Goal: Task Accomplishment & Management: Complete application form

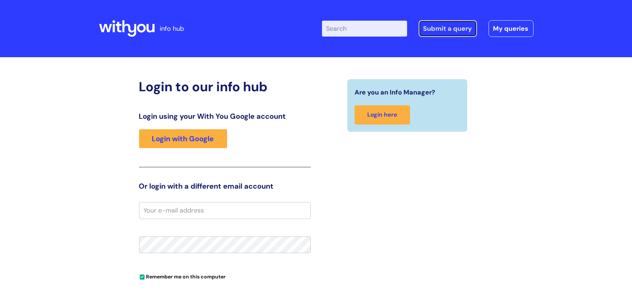
click at [453, 27] on link "Submit a query" at bounding box center [447, 28] width 58 height 17
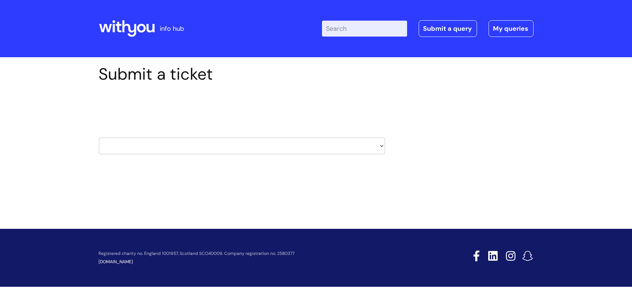
click at [180, 147] on select "HR / People IT and Support Clinical Drug Alerts Finance Accounts Data Support T…" at bounding box center [242, 146] width 286 height 17
select select "it_and_support"
click at [99, 138] on select "HR / People IT and Support Clinical Drug Alerts Finance Accounts Data Support T…" at bounding box center [242, 146] width 286 height 17
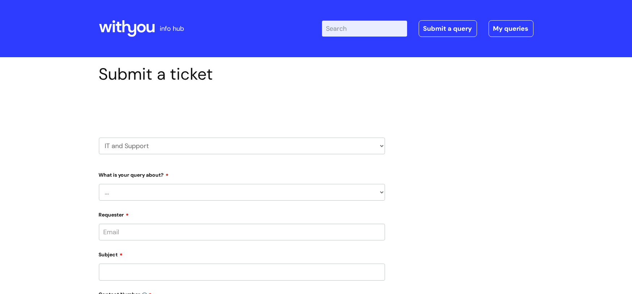
click at [187, 188] on select "... Mobile Phone Reset & MFA Accounts, Starters and Leavers IT Hardware issue I…" at bounding box center [242, 192] width 286 height 17
select select "Accounts, Starters and Leavers"
click at [99, 184] on select "... Mobile Phone Reset & MFA Accounts, Starters and Leavers IT Hardware issue I…" at bounding box center [242, 192] width 286 height 17
click at [164, 227] on select "... I have a new starter I have a leaver I need to make a change to an account …" at bounding box center [245, 229] width 280 height 17
select select "I need to make a change to an account"
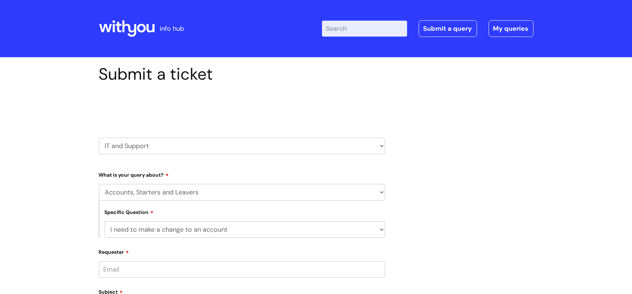
click at [105, 221] on select "... I have a new starter I have a leaver I need to make a change to an account …" at bounding box center [245, 229] width 280 height 17
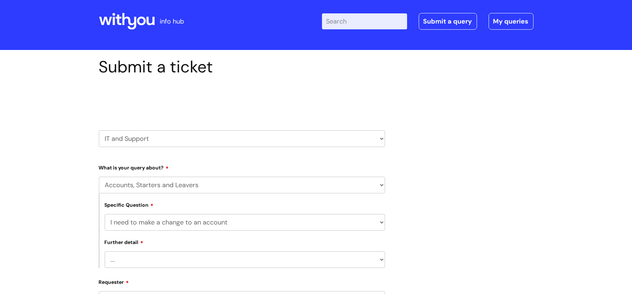
scroll to position [11, 0]
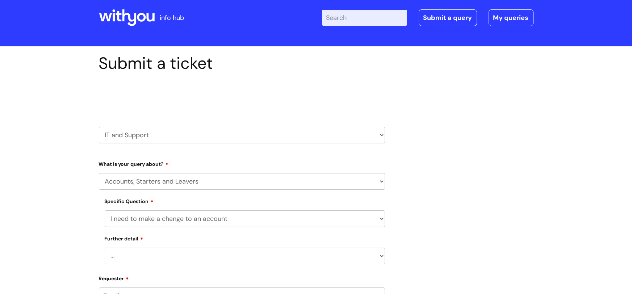
click at [154, 253] on select "... I need to amend the name, details or access of an account I need to reinsta…" at bounding box center [245, 256] width 280 height 17
select select "I need to amend the name, details or access of an account"
click at [105, 248] on select "... I need to amend the name, details or access of an account I need to reinsta…" at bounding box center [245, 256] width 280 height 17
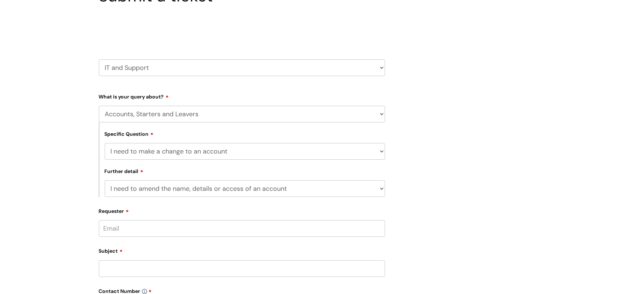
scroll to position [101, 0]
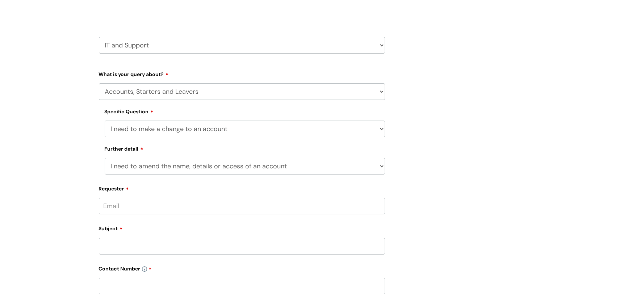
click at [159, 203] on input "Requester" at bounding box center [242, 206] width 286 height 17
click at [127, 247] on div "Subject" at bounding box center [242, 238] width 286 height 32
click at [146, 205] on input "hazel Edgar" at bounding box center [242, 206] width 286 height 17
type input "hazel.edgar@wearewithyou.org.uk"
click at [132, 245] on input "Subject" at bounding box center [242, 248] width 286 height 17
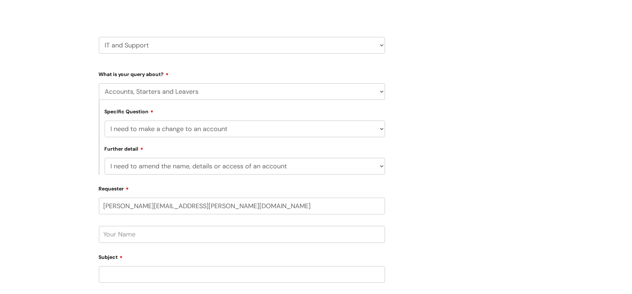
click at [136, 235] on input "text" at bounding box center [242, 234] width 286 height 17
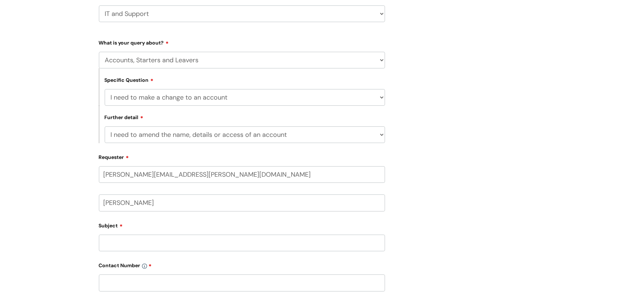
scroll to position [135, 0]
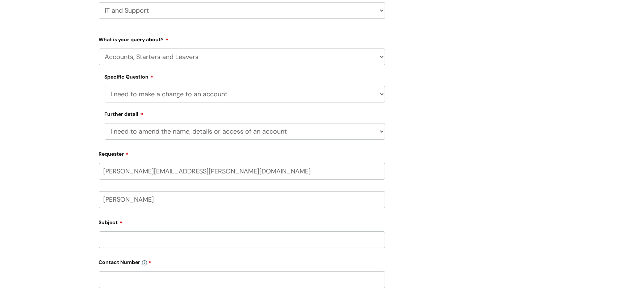
type input "Hazel Edgar"
click at [134, 243] on input "Subject" at bounding box center [242, 239] width 286 height 17
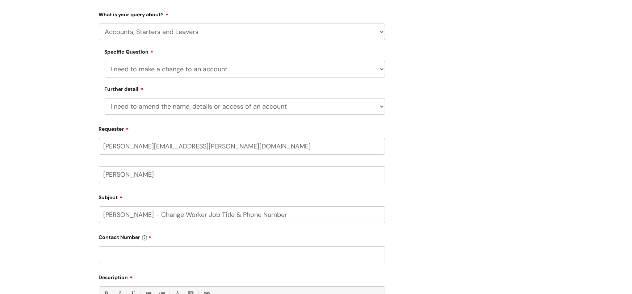
scroll to position [165, 0]
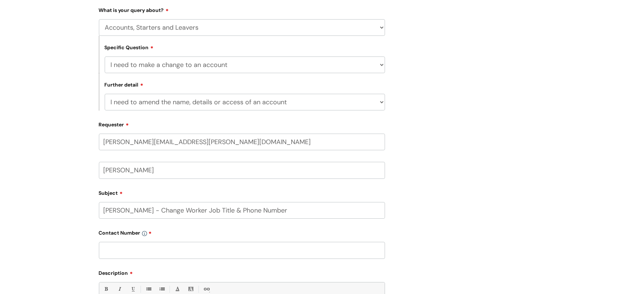
type input "Ulysses - Change Worker Job Title & Phone Number"
click at [137, 247] on input "text" at bounding box center [242, 250] width 286 height 17
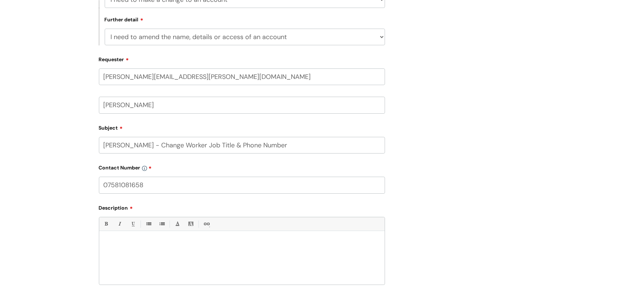
scroll to position [231, 0]
type input "07581081658"
click at [125, 243] on p at bounding box center [242, 242] width 274 height 7
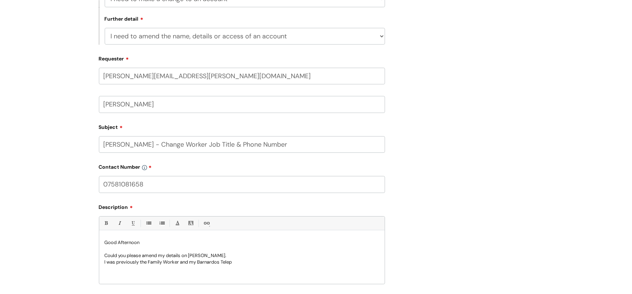
click at [188, 260] on p "I was previously the Family Worker and my Barnardos Telep" at bounding box center [242, 262] width 274 height 7
click at [235, 260] on p "I was previously the Family Worker with my Barnardos Telep" at bounding box center [242, 262] width 274 height 7
click at [263, 267] on p "Could this please be changed as i am now the Team leader and my new we are" at bounding box center [242, 268] width 274 height 7
click at [277, 265] on p "Could this please be changed as i am now the Team leader and my new We are" at bounding box center [242, 268] width 274 height 7
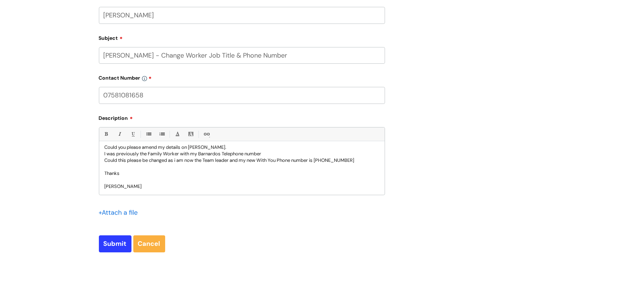
scroll to position [323, 0]
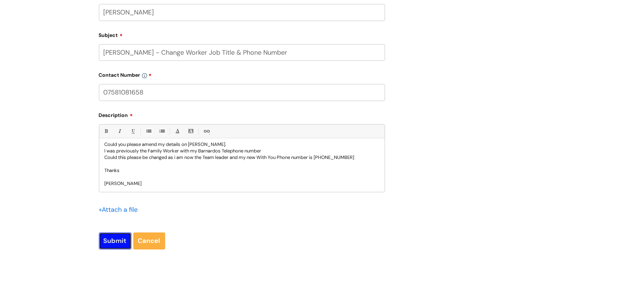
click at [116, 241] on input "Submit" at bounding box center [115, 240] width 33 height 17
type input "Please Wait..."
